Goal: Transaction & Acquisition: Purchase product/service

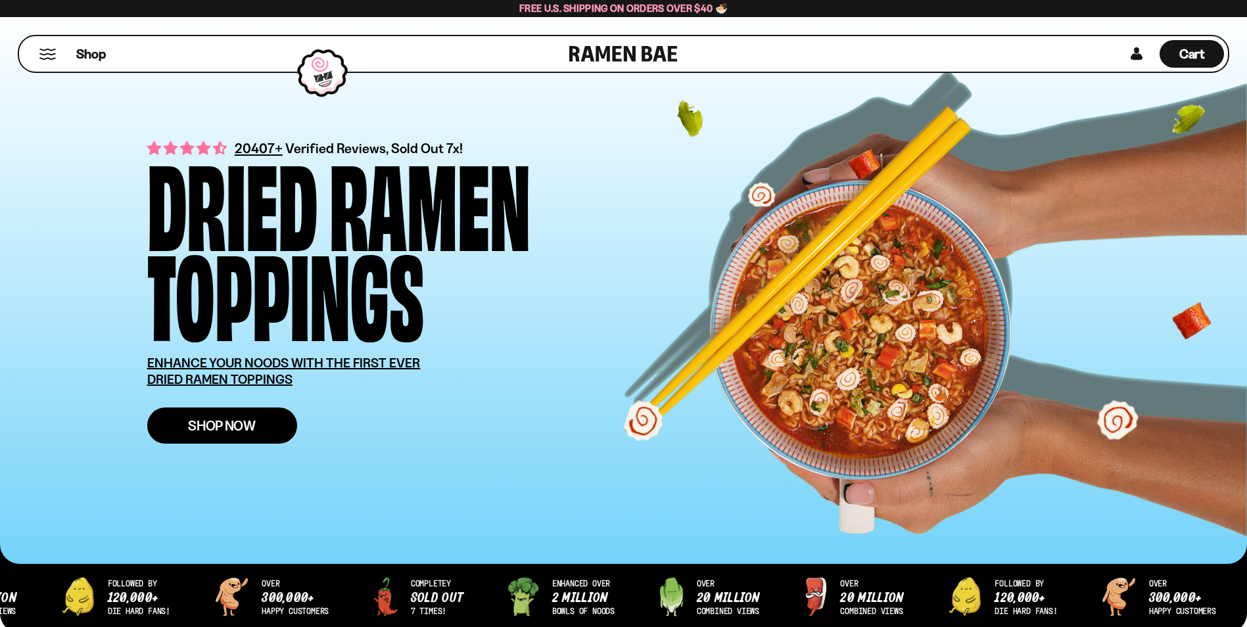
click at [213, 431] on span "Shop Now" at bounding box center [222, 426] width 68 height 14
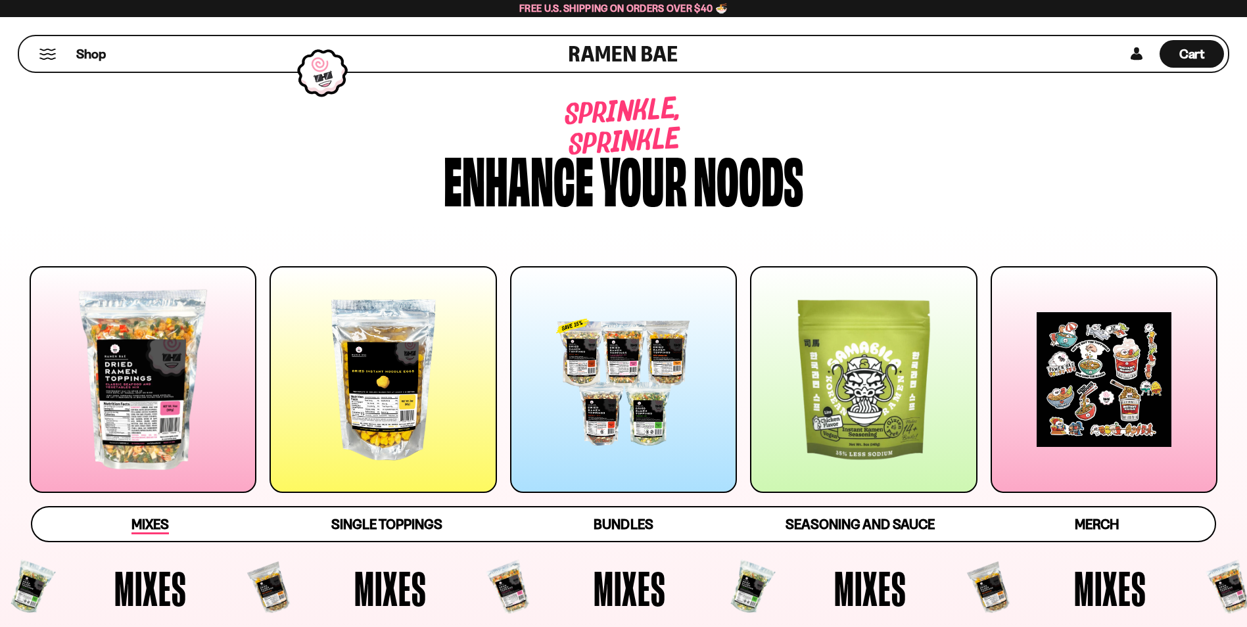
click at [152, 523] on span "Mixes" at bounding box center [149, 525] width 37 height 18
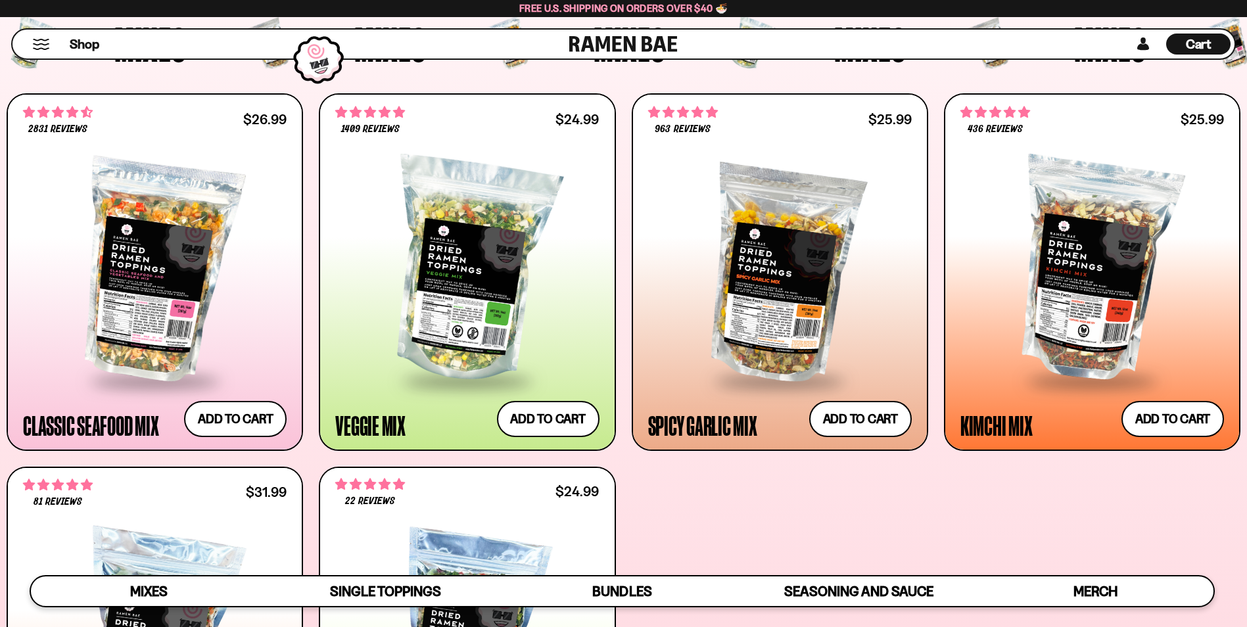
scroll to position [362, 0]
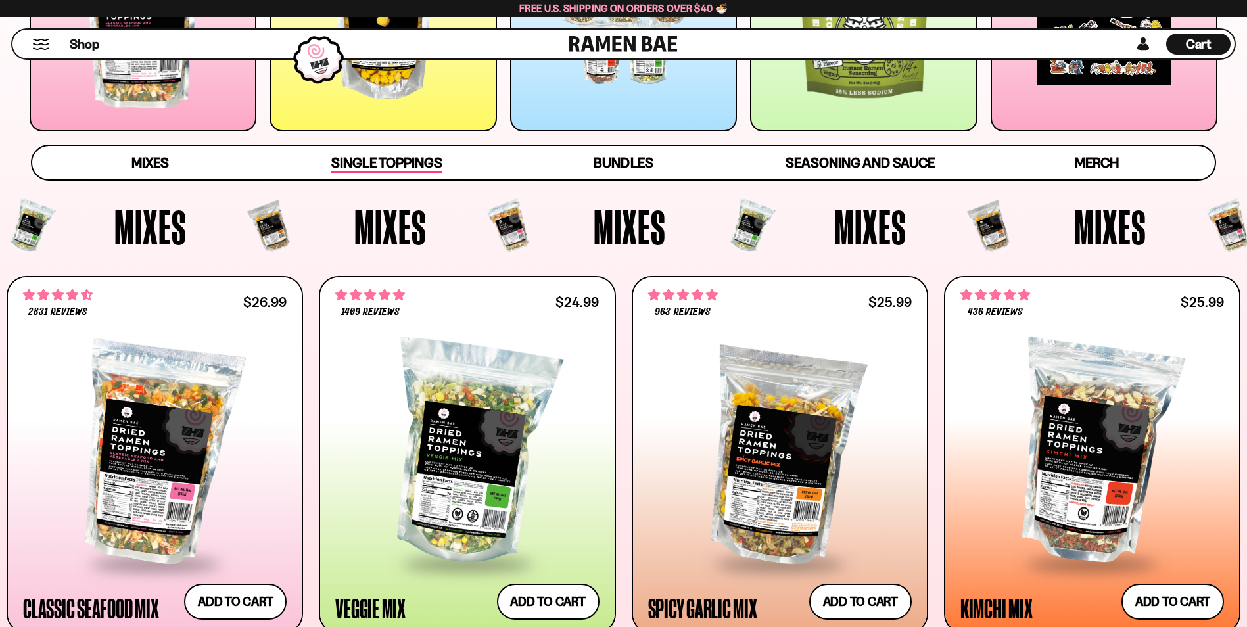
click at [384, 156] on span "Single Toppings" at bounding box center [386, 163] width 111 height 18
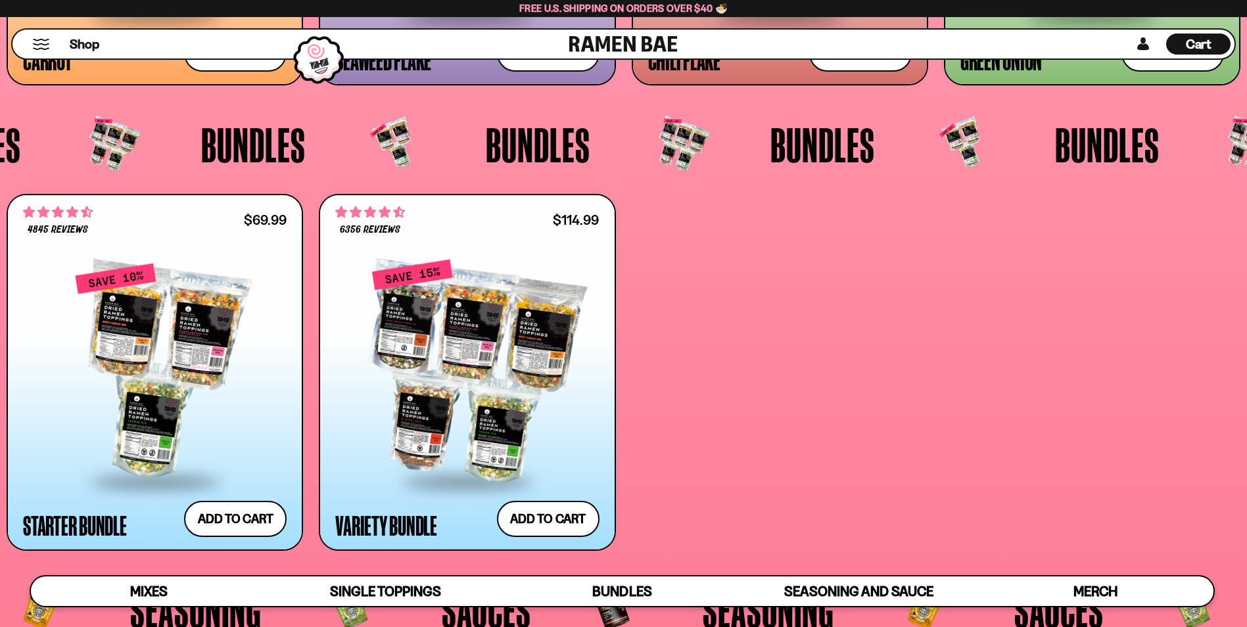
scroll to position [3369, 0]
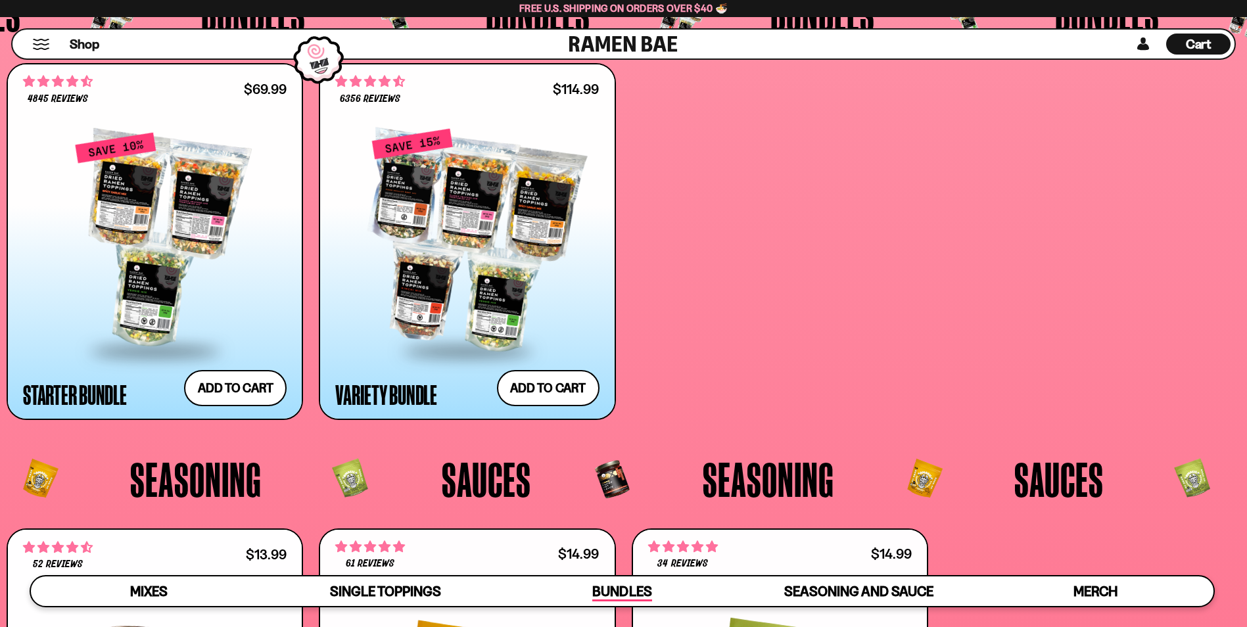
click at [618, 584] on span "Bundles" at bounding box center [621, 592] width 59 height 18
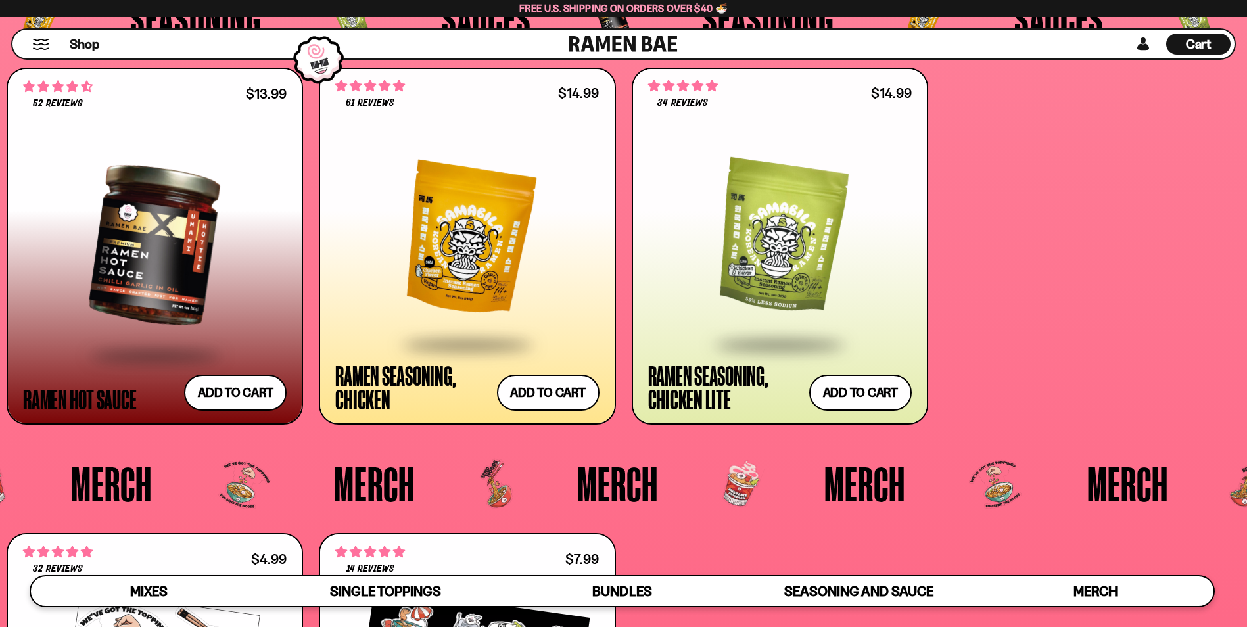
scroll to position [3814, 0]
